Goal: Task Accomplishment & Management: Manage account settings

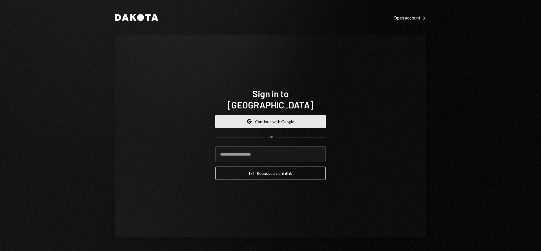
click at [295, 117] on button "Google Continue with Google" at bounding box center [270, 121] width 111 height 13
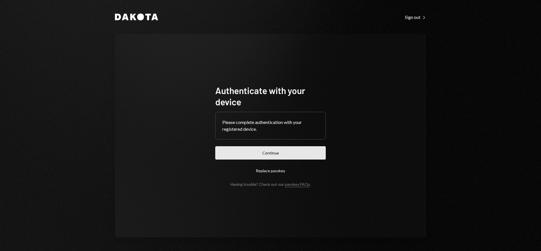
click at [250, 153] on button "Continue" at bounding box center [270, 152] width 111 height 13
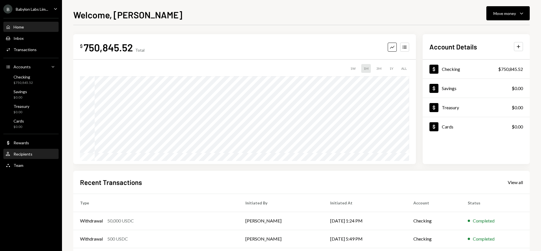
click at [28, 155] on div "Recipients" at bounding box center [23, 153] width 19 height 5
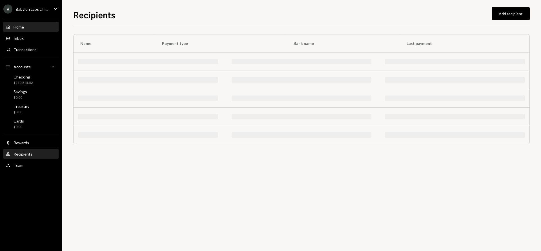
click at [27, 29] on div "Home Home" at bounding box center [31, 27] width 51 height 5
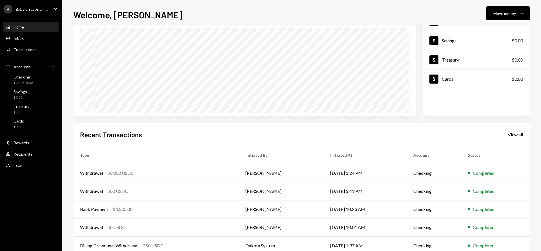
scroll to position [60, 0]
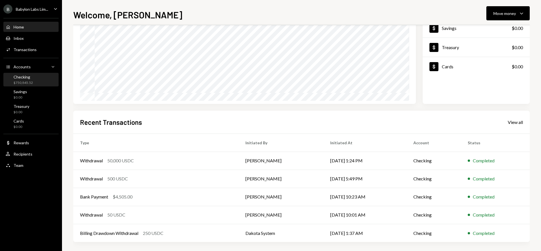
click at [34, 82] on div "Checking $750,845.52" at bounding box center [31, 79] width 51 height 11
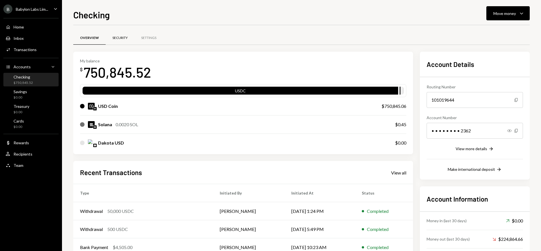
click at [121, 39] on div "Security" at bounding box center [119, 38] width 15 height 5
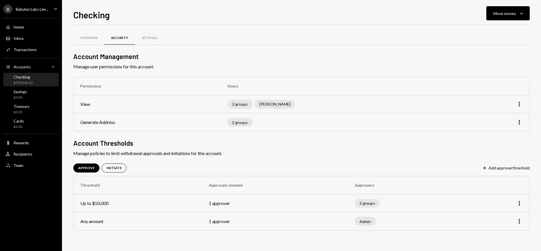
click at [326, 102] on div "2 groups Taylor Navarro" at bounding box center [345, 104] width 234 height 9
click at [524, 106] on td "More" at bounding box center [499, 104] width 62 height 18
click at [520, 105] on icon "More" at bounding box center [519, 104] width 7 height 7
click at [505, 116] on div "Edit" at bounding box center [507, 116] width 28 height 10
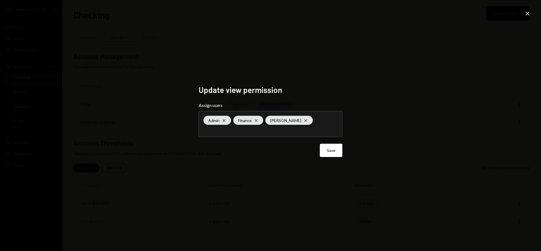
click at [525, 14] on icon "Close" at bounding box center [527, 13] width 7 height 7
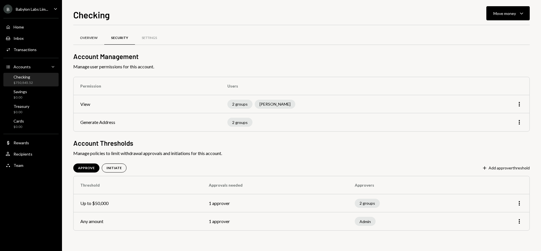
click at [92, 39] on div "Overview" at bounding box center [88, 38] width 17 height 5
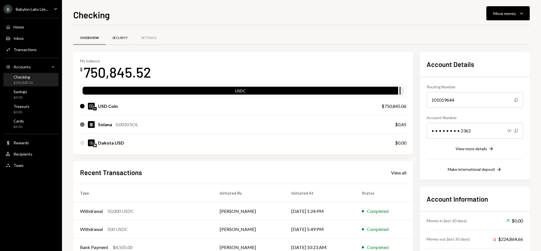
click at [120, 37] on div "Security" at bounding box center [119, 38] width 15 height 5
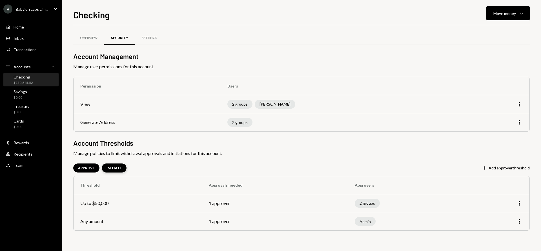
click at [111, 169] on div "INITIATE" at bounding box center [114, 168] width 15 height 5
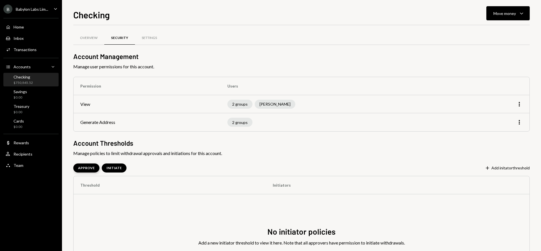
click at [80, 169] on div "APPROVE" at bounding box center [86, 168] width 17 height 5
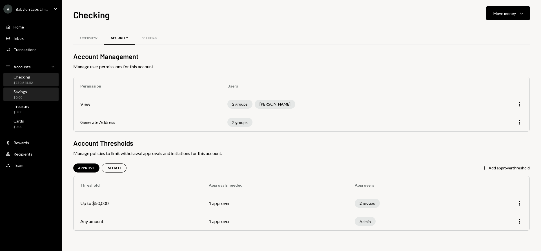
click at [30, 94] on div "Savings $0.00" at bounding box center [31, 94] width 51 height 11
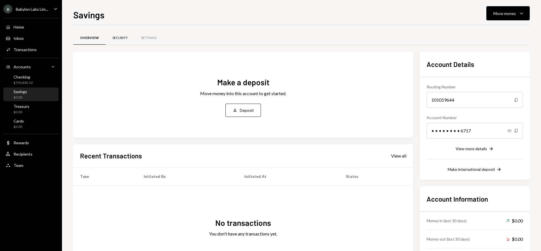
click at [122, 37] on div "Security" at bounding box center [119, 38] width 15 height 5
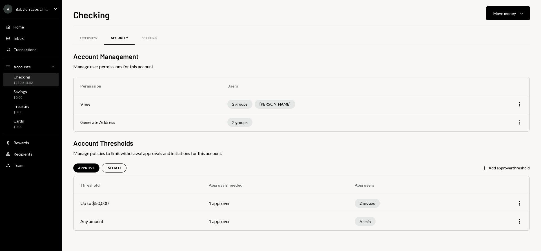
click at [519, 123] on icon "More" at bounding box center [519, 122] width 7 height 7
click at [506, 133] on div "Edit" at bounding box center [507, 134] width 28 height 10
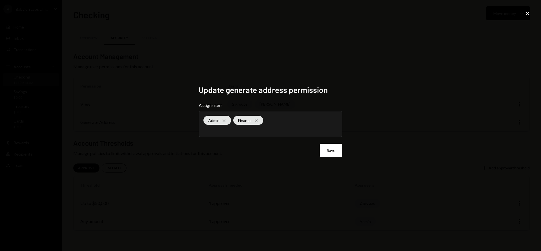
click at [526, 14] on icon "Close" at bounding box center [527, 13] width 7 height 7
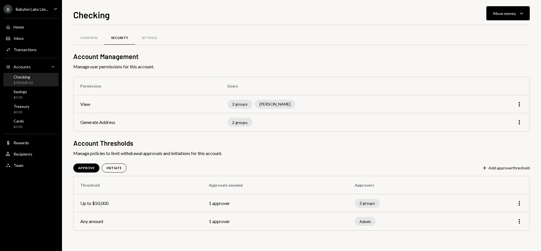
click at [43, 11] on div "Babylon Labs Lim..." at bounding box center [32, 9] width 32 height 5
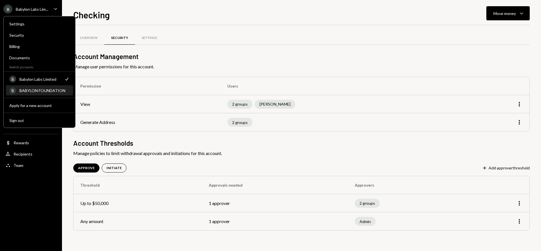
click at [41, 91] on div "BABYLON FOUNDATION" at bounding box center [44, 90] width 50 height 5
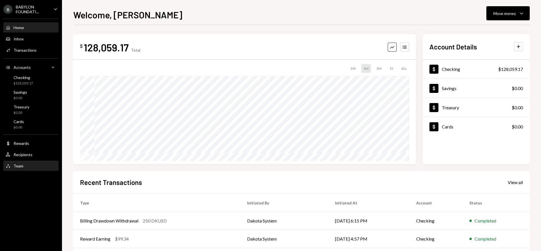
click at [30, 165] on div "Team Team" at bounding box center [31, 165] width 51 height 5
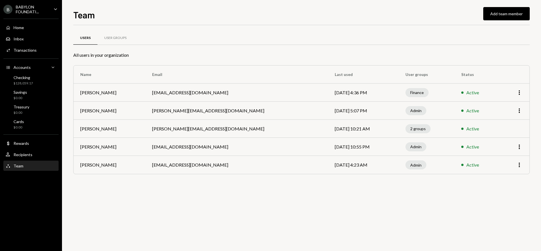
click at [375, 88] on td "[DATE] 4:36 PM" at bounding box center [363, 92] width 71 height 18
click at [519, 92] on icon "button" at bounding box center [519, 92] width 1 height 5
click at [487, 54] on div "All users in your organization" at bounding box center [301, 55] width 457 height 7
click at [523, 166] on td "More" at bounding box center [515, 165] width 30 height 18
click at [520, 166] on icon "button" at bounding box center [519, 164] width 1 height 5
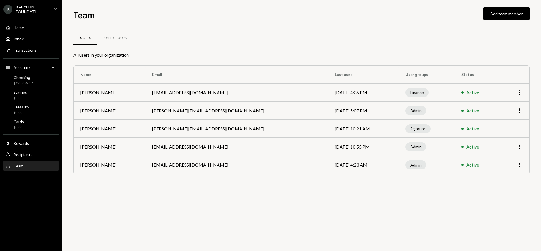
click at [453, 190] on div "Users User Groups All users in your organization Name Email Last used User grou…" at bounding box center [301, 138] width 457 height 226
click at [34, 82] on div "Checking $128,059.17" at bounding box center [31, 80] width 51 height 11
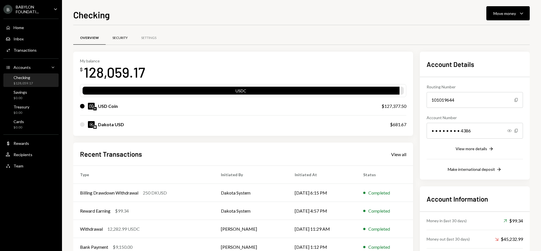
click at [116, 38] on div "Security" at bounding box center [119, 38] width 15 height 5
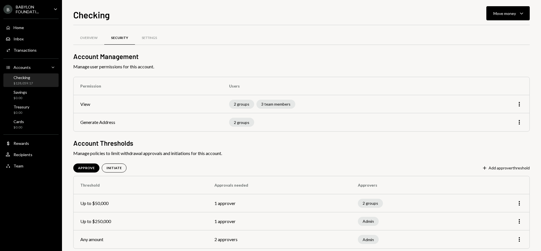
scroll to position [9, 0]
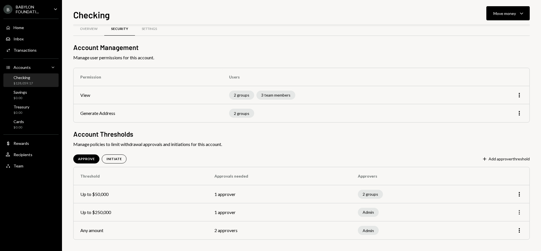
click at [520, 211] on icon "More" at bounding box center [519, 212] width 7 height 7
click at [505, 224] on div "Edit" at bounding box center [507, 224] width 28 height 10
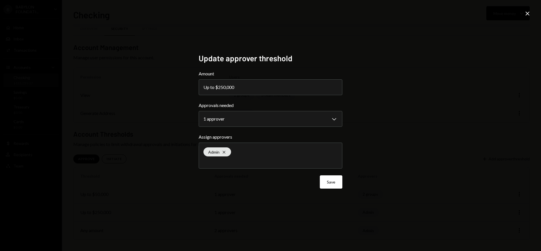
click at [526, 14] on icon "Close" at bounding box center [527, 13] width 7 height 7
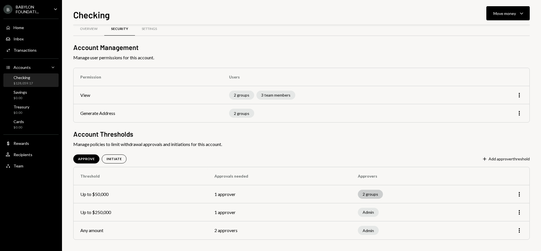
click at [370, 194] on div "2 groups" at bounding box center [370, 193] width 25 height 9
click at [521, 197] on icon "More" at bounding box center [519, 194] width 7 height 7
click at [427, 182] on th "Approvers" at bounding box center [409, 176] width 117 height 18
click at [107, 160] on div "INITIATE" at bounding box center [114, 158] width 15 height 5
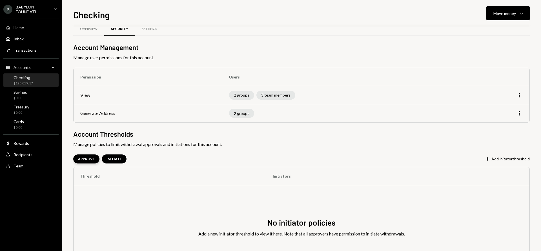
click at [84, 160] on div "APPROVE" at bounding box center [86, 158] width 17 height 5
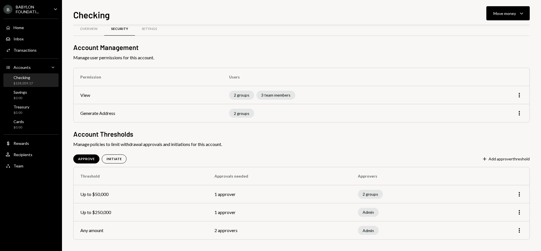
click at [155, 149] on div "Overview Security Settings Account Management Manage user permissions for this …" at bounding box center [301, 138] width 457 height 226
click at [34, 167] on div "Team Team" at bounding box center [31, 165] width 51 height 5
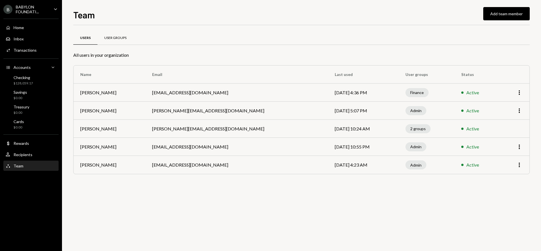
click at [120, 34] on div "User Groups" at bounding box center [116, 38] width 36 height 14
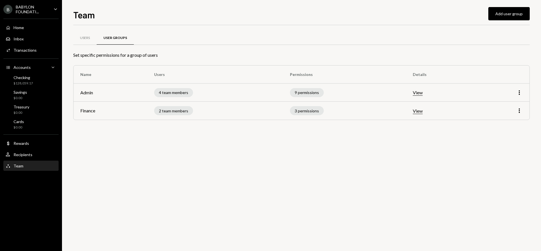
click at [421, 91] on button "View" at bounding box center [418, 93] width 10 height 6
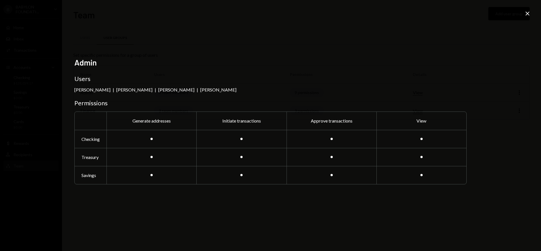
click at [527, 17] on div "Close" at bounding box center [527, 14] width 7 height 8
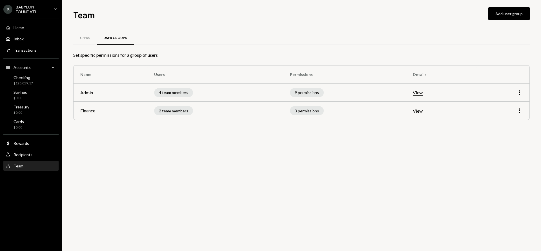
click at [419, 112] on button "View" at bounding box center [418, 111] width 10 height 6
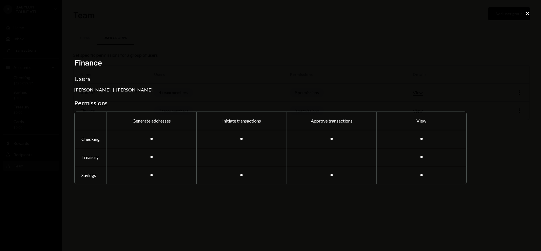
click at [528, 14] on icon "Close" at bounding box center [527, 13] width 7 height 7
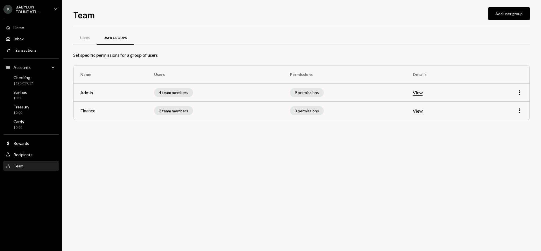
click at [419, 94] on button "View" at bounding box center [418, 93] width 10 height 6
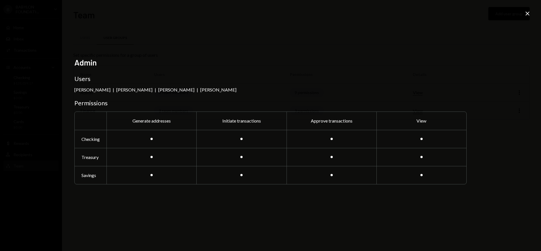
click at [528, 14] on icon "Close" at bounding box center [527, 13] width 7 height 7
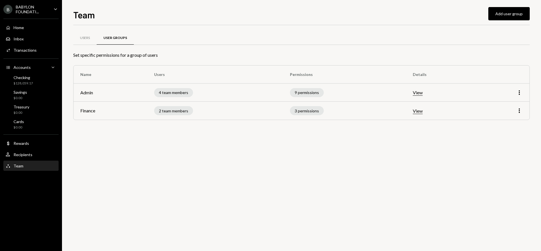
click at [423, 96] on td "View" at bounding box center [441, 92] width 71 height 18
click at [422, 92] on button "View" at bounding box center [418, 93] width 10 height 6
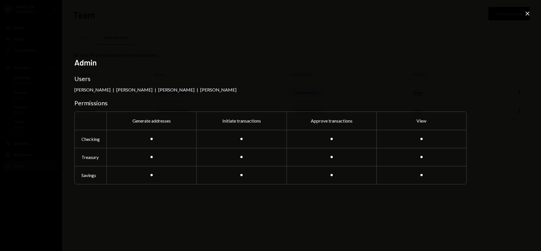
click at [529, 11] on icon "Close" at bounding box center [527, 13] width 7 height 7
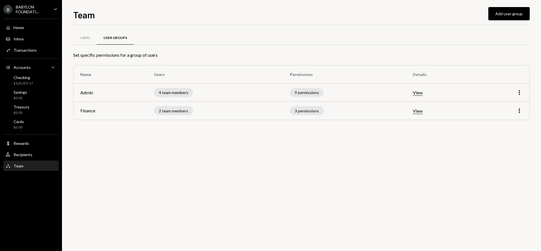
click at [420, 94] on button "View" at bounding box center [418, 93] width 10 height 6
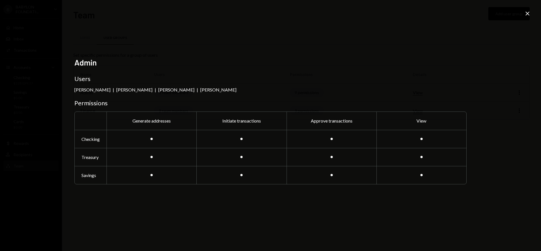
click at [527, 15] on icon "Close" at bounding box center [527, 13] width 7 height 7
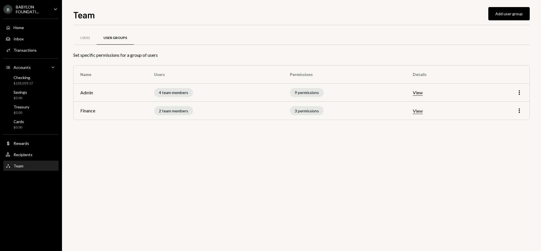
click at [418, 112] on button "View" at bounding box center [418, 111] width 10 height 6
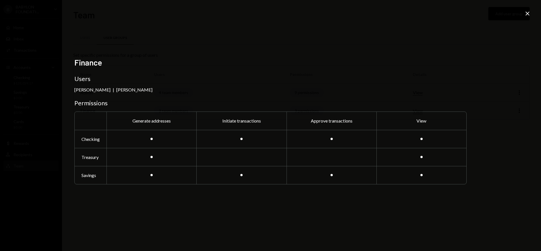
click at [525, 14] on icon "Close" at bounding box center [527, 13] width 7 height 7
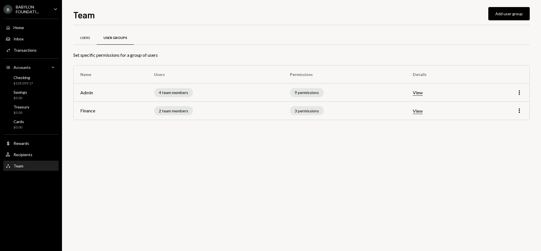
click at [84, 38] on div "Users" at bounding box center [85, 38] width 10 height 5
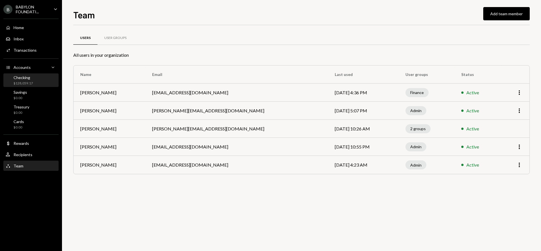
click at [32, 81] on div "$128,059.17" at bounding box center [23, 83] width 19 height 5
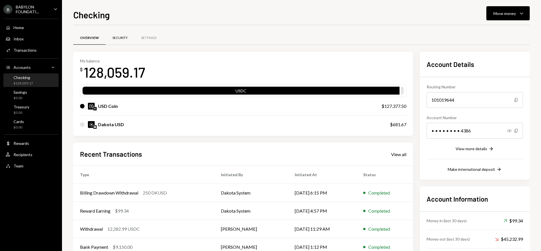
click at [120, 38] on div "Security" at bounding box center [119, 38] width 15 height 5
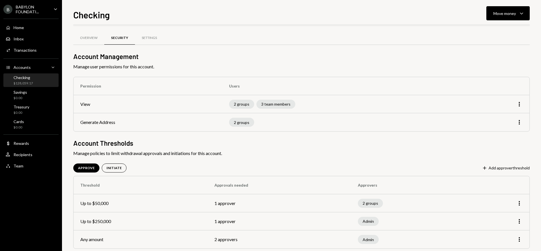
scroll to position [9, 0]
